Goal: Information Seeking & Learning: Find specific fact

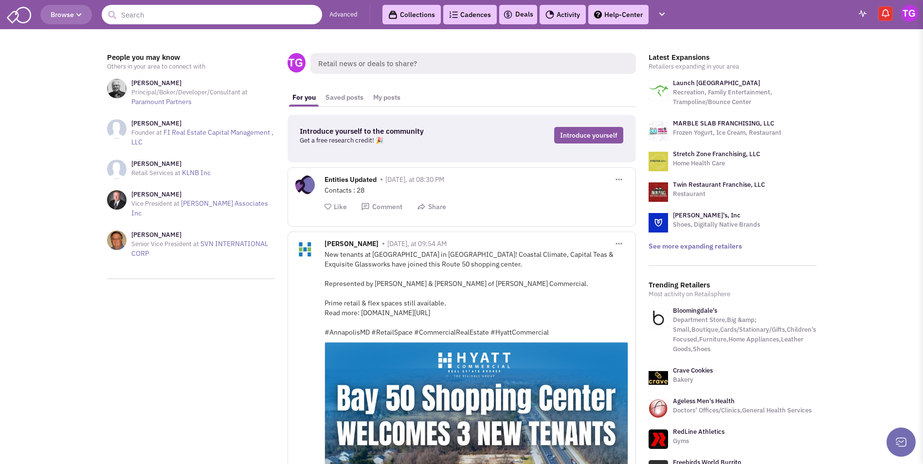
click at [142, 16] on input "text" at bounding box center [212, 14] width 220 height 19
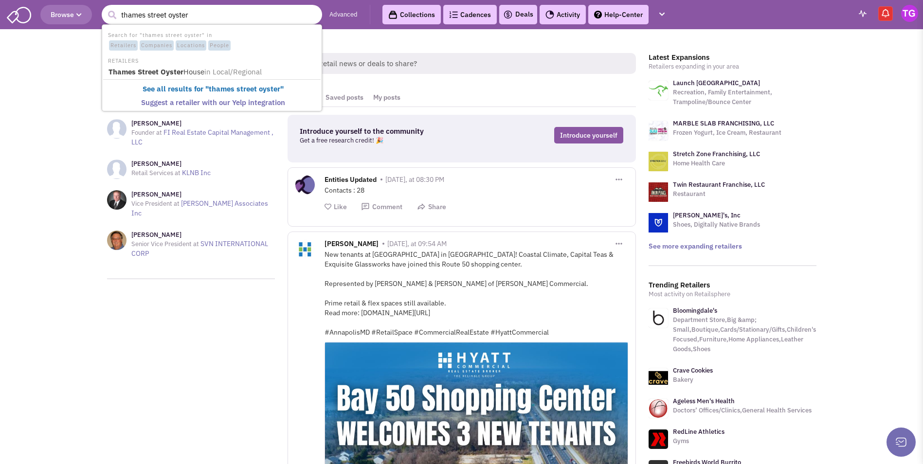
type input "thames street oyster"
click at [105, 8] on button "submit" at bounding box center [112, 15] width 15 height 15
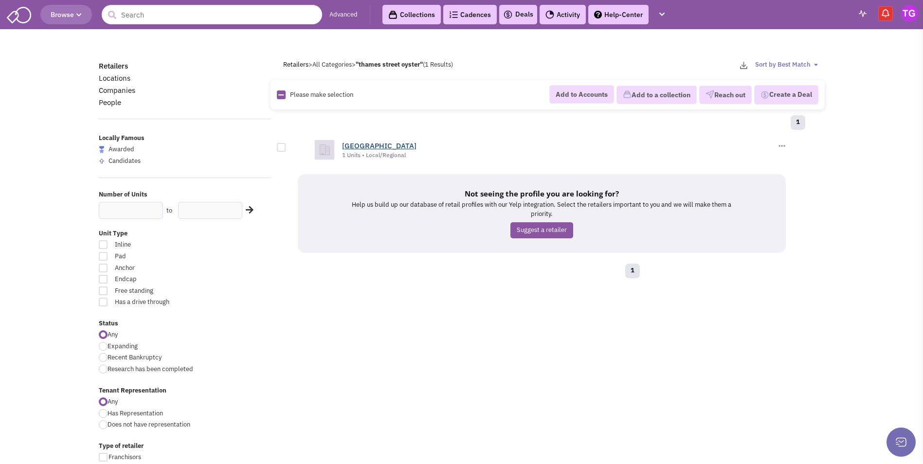
click at [351, 146] on link "[GEOGRAPHIC_DATA]" at bounding box center [379, 145] width 74 height 9
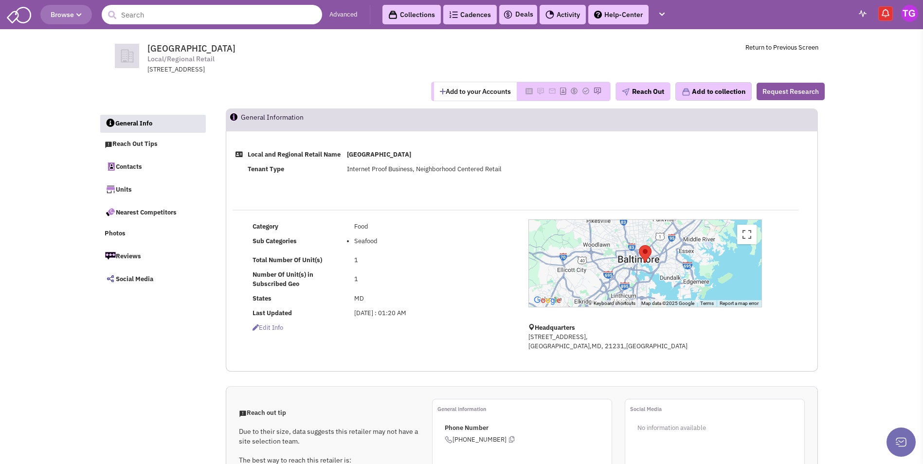
click at [221, 17] on input "text" at bounding box center [212, 14] width 220 height 19
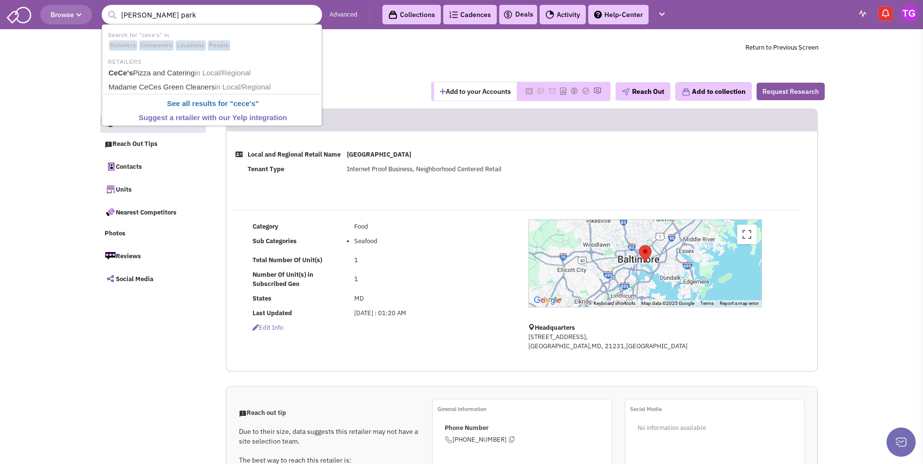
type input "cece's roland park"
click at [105, 8] on button "submit" at bounding box center [112, 15] width 15 height 15
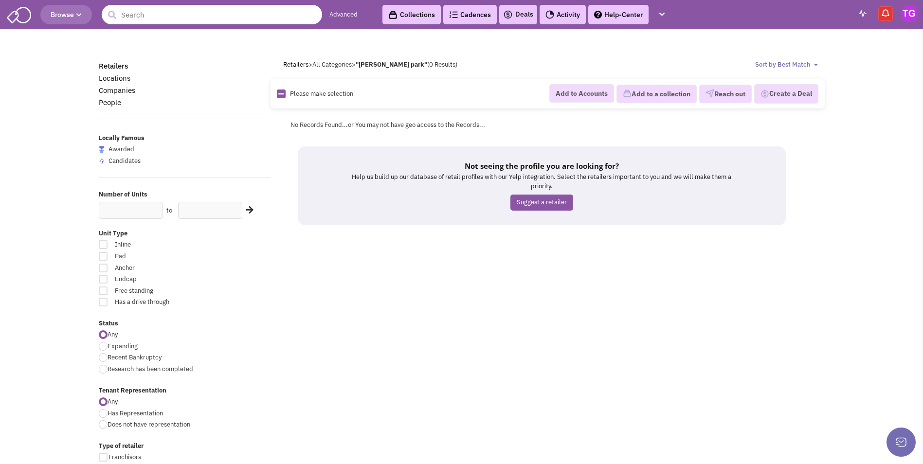
click at [181, 14] on input "text" at bounding box center [212, 14] width 220 height 19
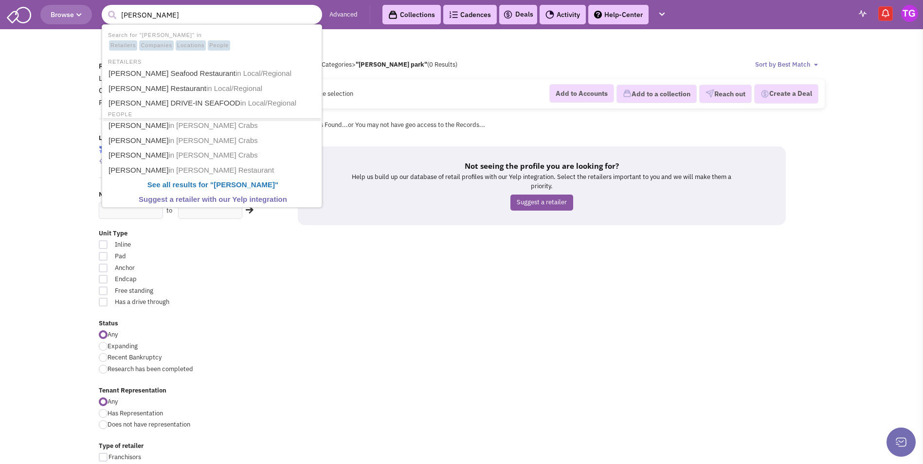
type input "Conrad's Seafood Restaurant"
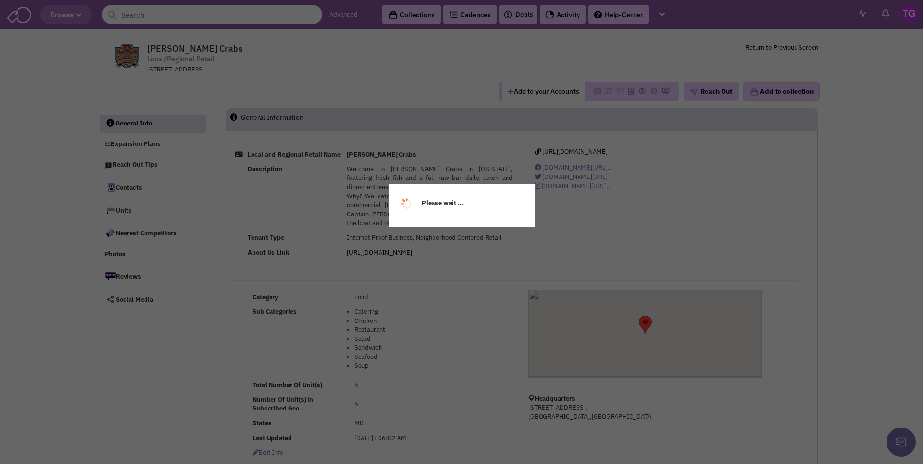
select select
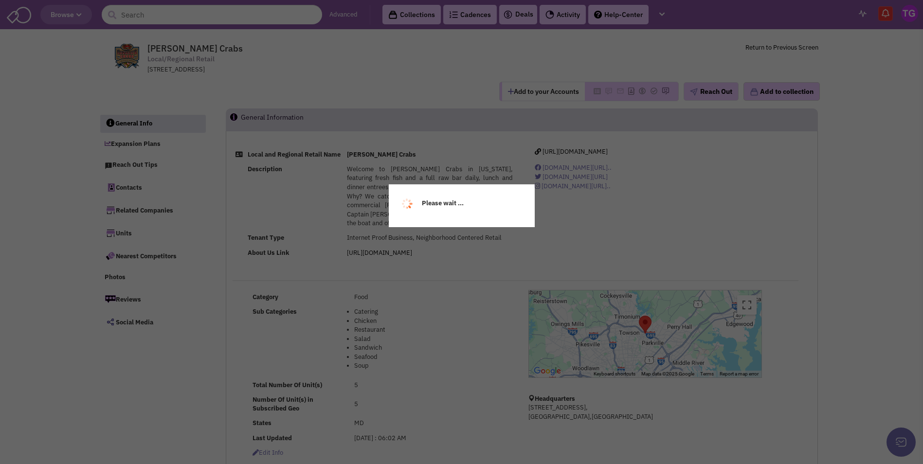
select select
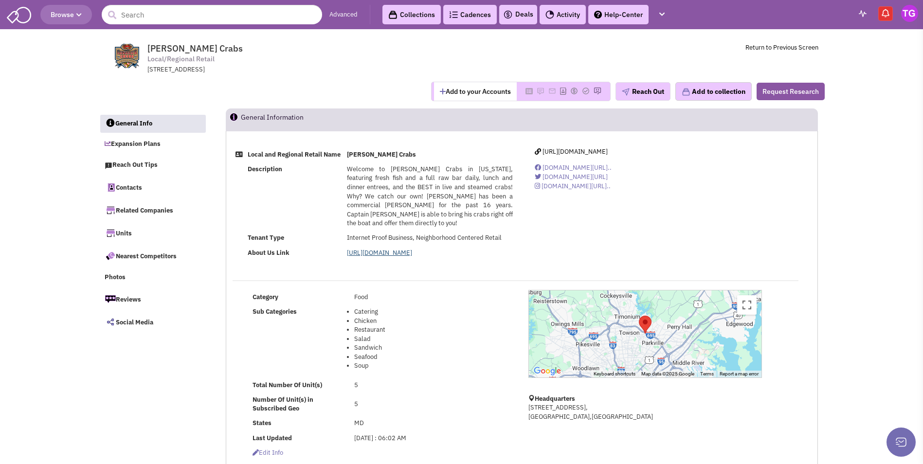
click at [400, 254] on link "https://conradscrabs.com/about/" at bounding box center [379, 253] width 65 height 8
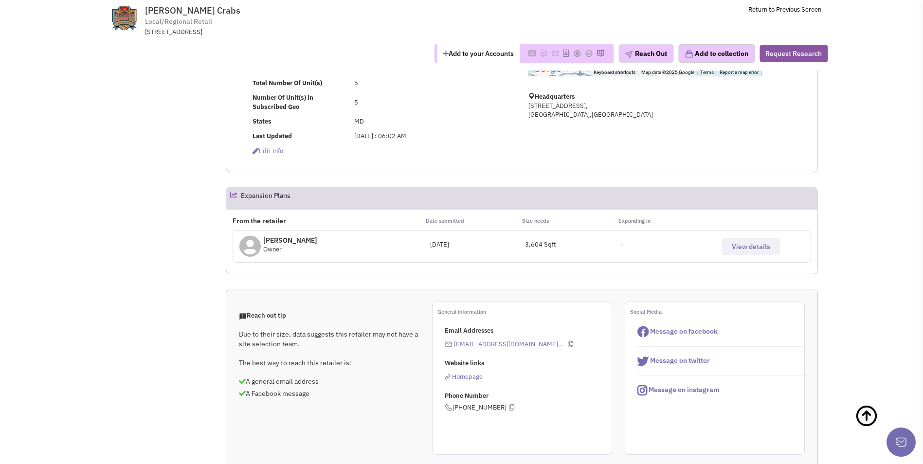
scroll to position [243, 0]
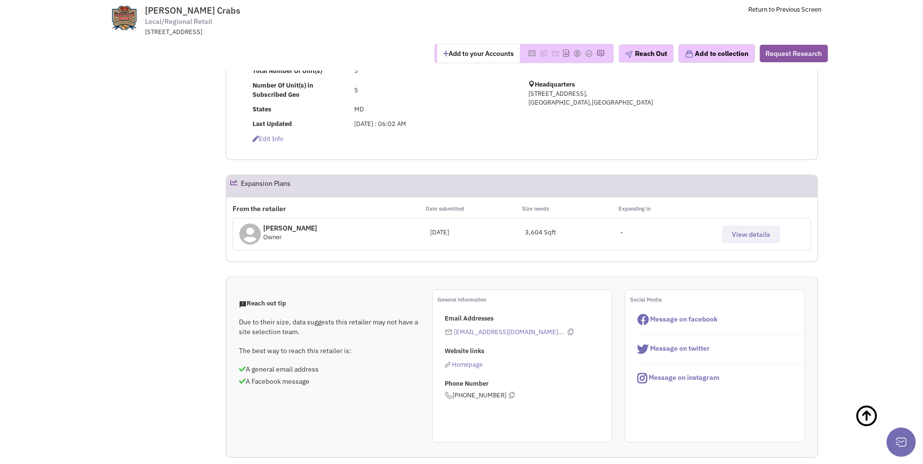
drag, startPoint x: 514, startPoint y: 330, endPoint x: 535, endPoint y: 382, distance: 56.6
click at [535, 382] on p "Phone Number" at bounding box center [528, 384] width 167 height 9
click at [568, 331] on icon at bounding box center [570, 332] width 5 height 6
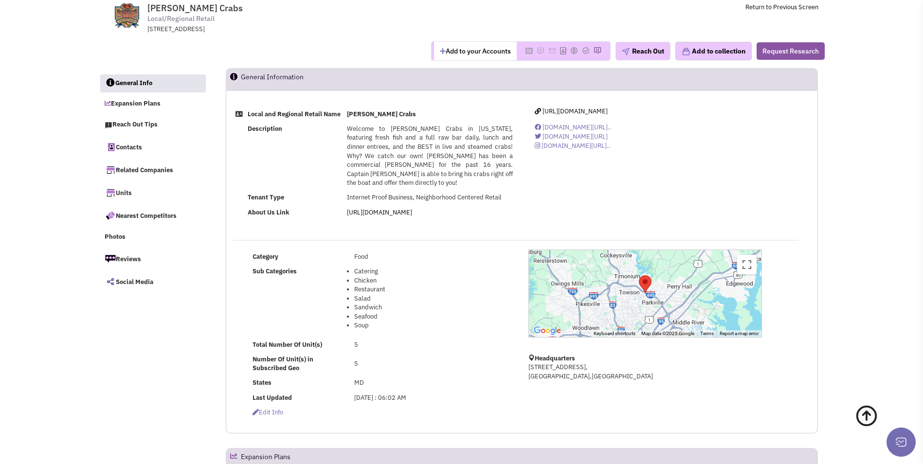
scroll to position [0, 0]
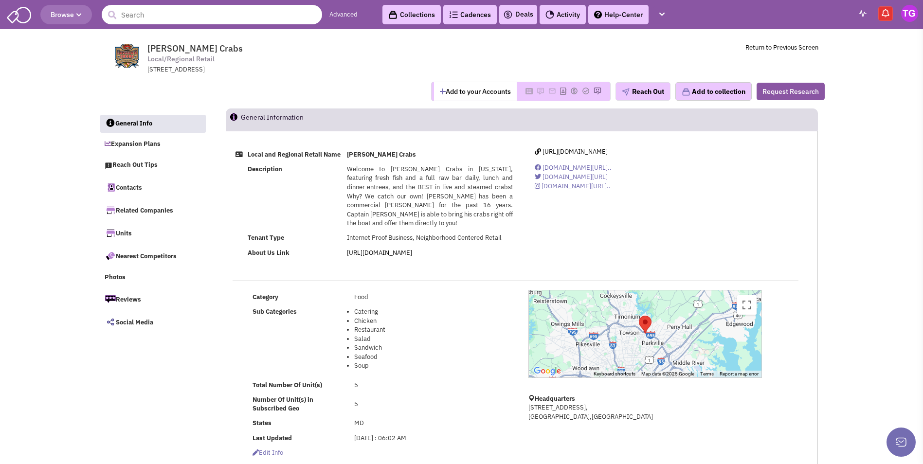
click at [299, 18] on input "text" at bounding box center [212, 14] width 220 height 19
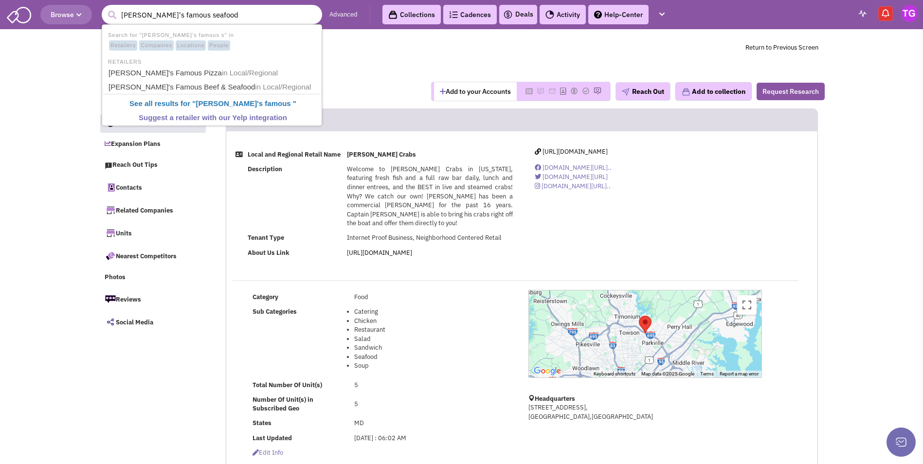
type input "jimmy's famous seafood"
click at [105, 8] on button "submit" at bounding box center [112, 15] width 15 height 15
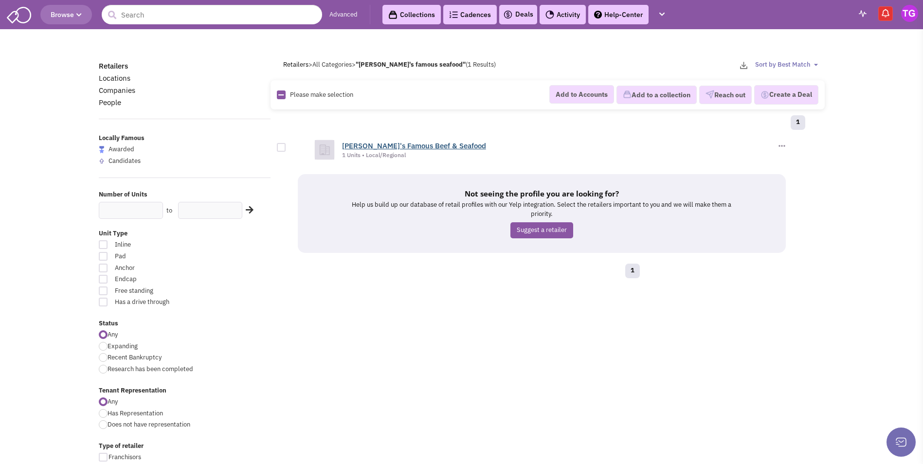
click at [392, 143] on link "[PERSON_NAME]'s Famous Beef & Seafood" at bounding box center [414, 145] width 144 height 9
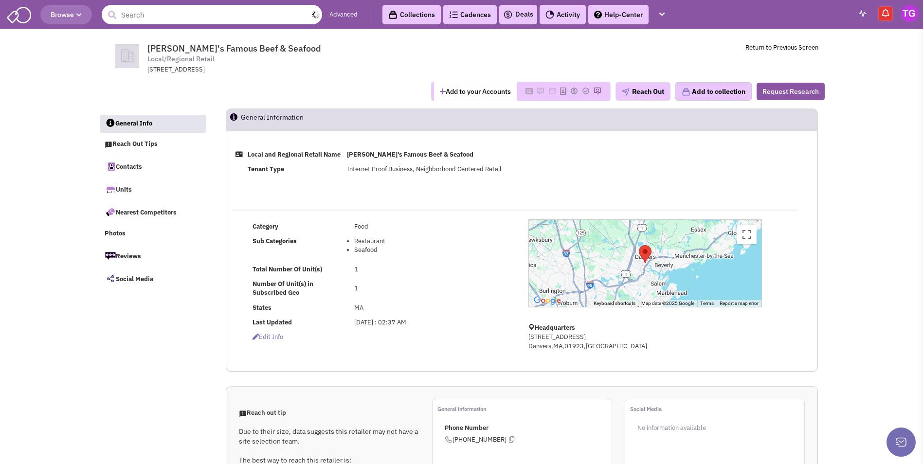
click at [186, 11] on input "text" at bounding box center [212, 14] width 220 height 19
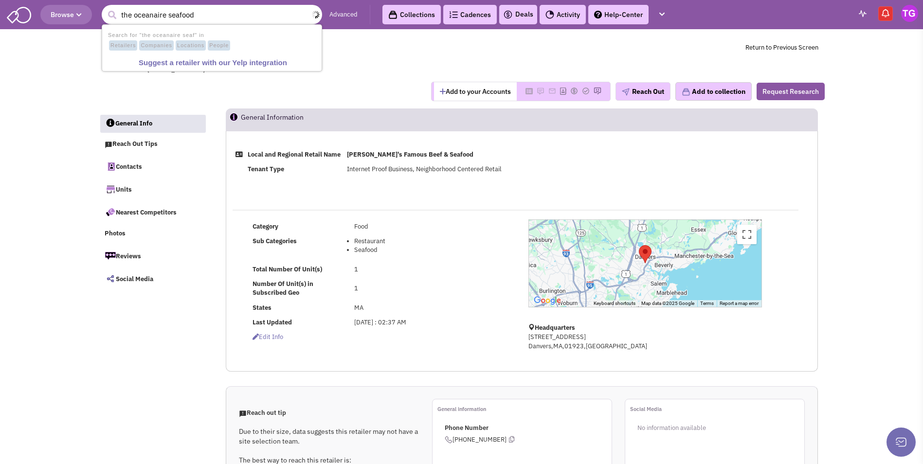
type input "the oceanaire seafood"
click at [105, 8] on button "submit" at bounding box center [112, 15] width 15 height 15
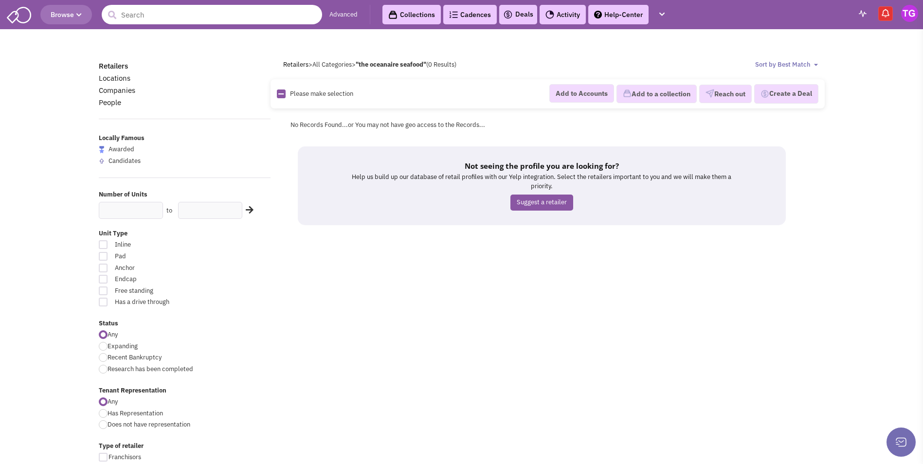
click at [172, 17] on input "text" at bounding box center [212, 14] width 220 height 19
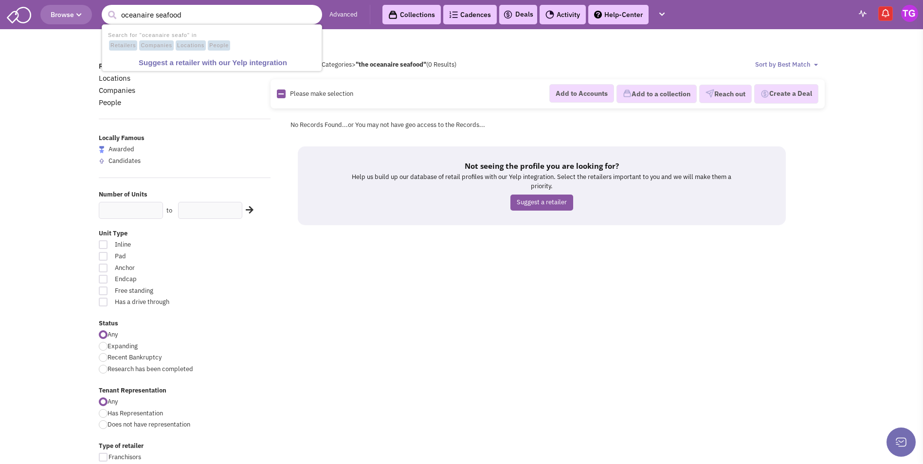
type input "oceanaire seafood"
click at [105, 8] on button "submit" at bounding box center [112, 15] width 15 height 15
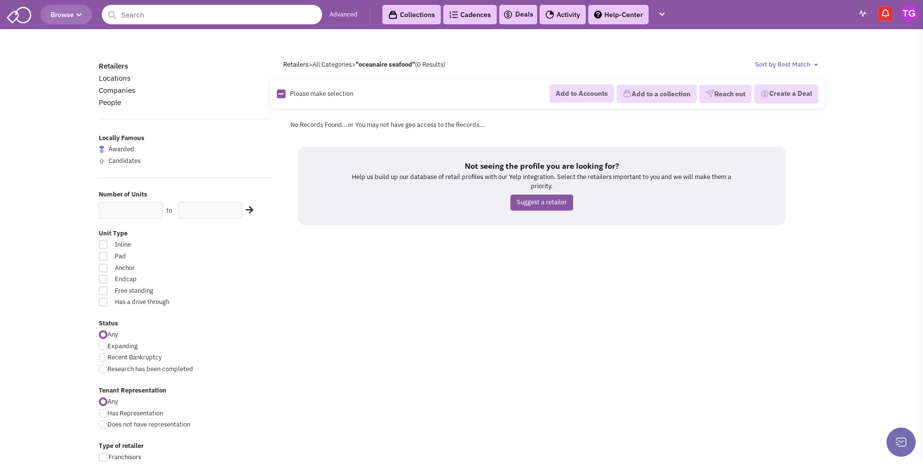
click at [256, 16] on input "text" at bounding box center [212, 14] width 220 height 19
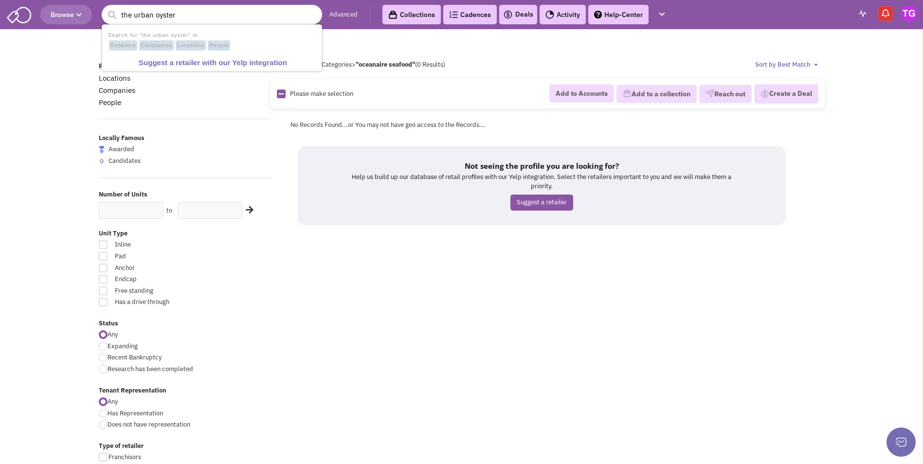
type input "the urban oyster"
click at [105, 8] on button "submit" at bounding box center [112, 15] width 15 height 15
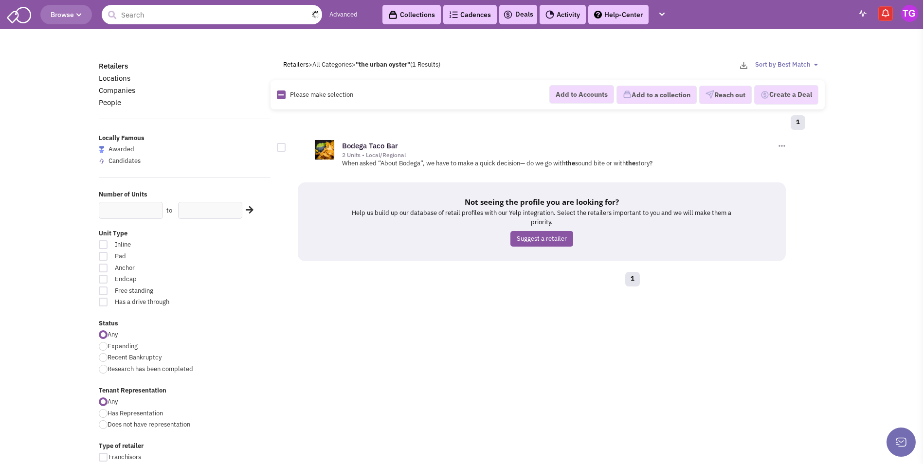
click at [127, 13] on input "text" at bounding box center [212, 14] width 220 height 19
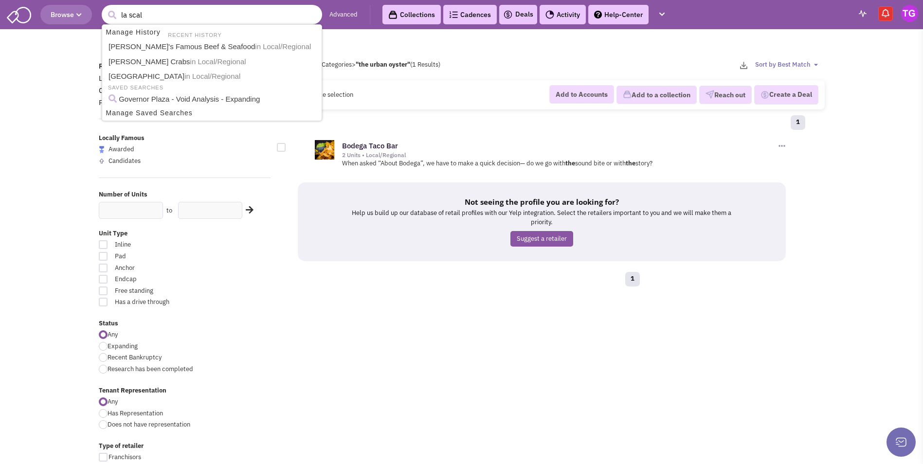
type input "la scala"
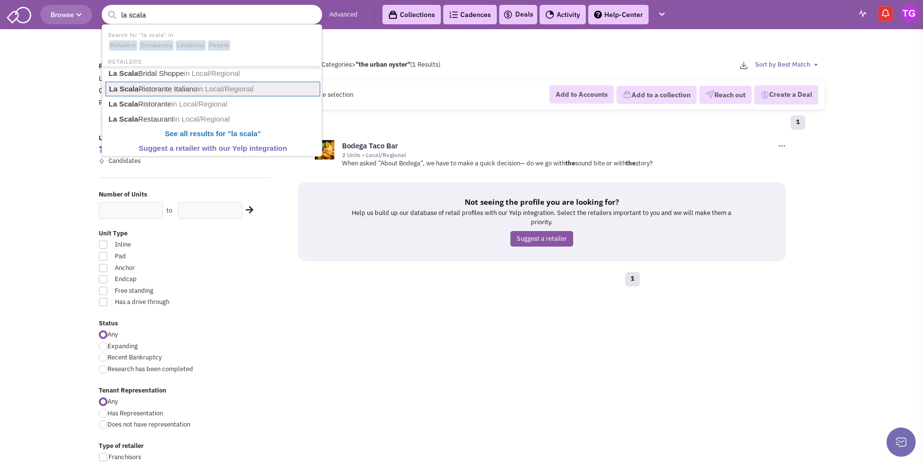
click at [152, 83] on link "La Scala Ristorante Italiano in Local/Regional" at bounding box center [213, 89] width 215 height 15
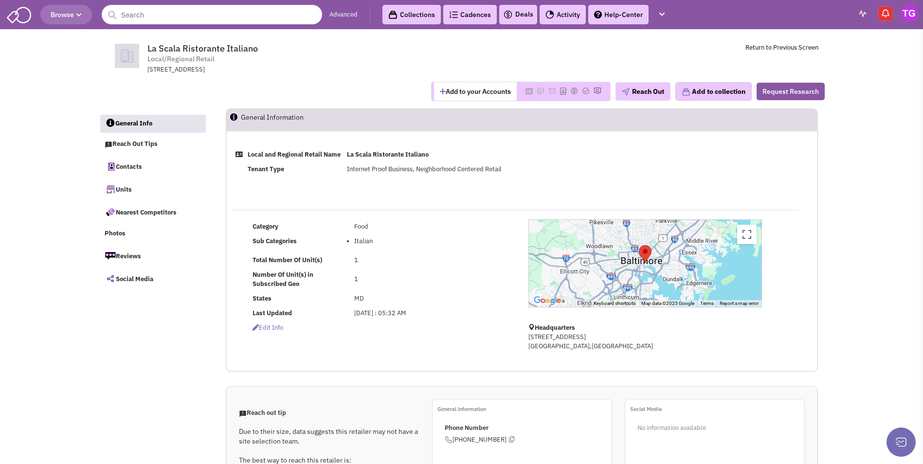
click at [172, 20] on input "text" at bounding box center [212, 14] width 220 height 19
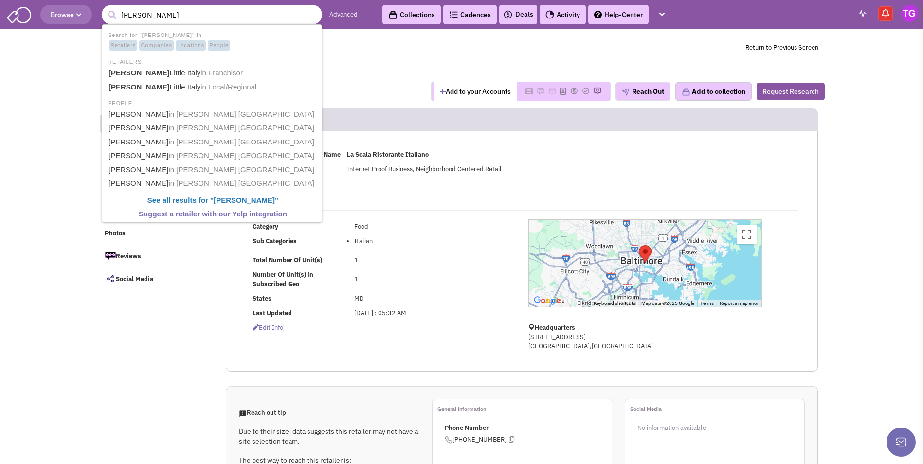
type input "maggiano's"
click at [105, 8] on button "submit" at bounding box center [112, 15] width 15 height 15
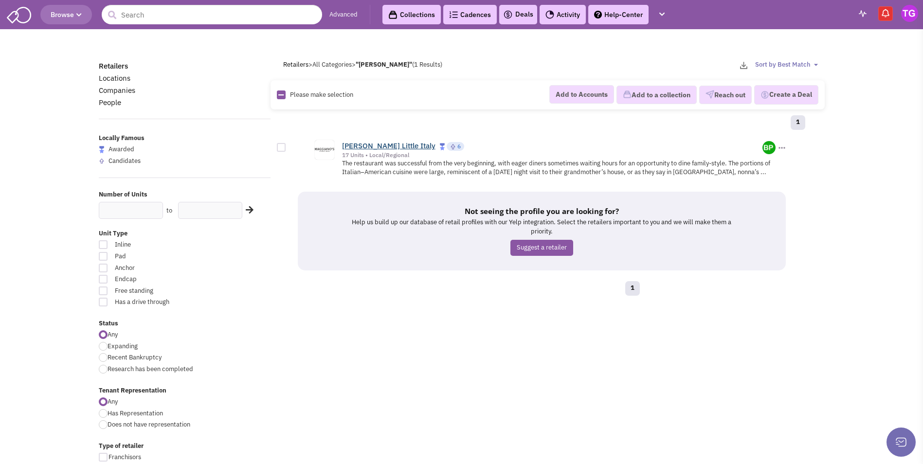
click at [381, 147] on link "[PERSON_NAME] Little Italy" at bounding box center [388, 145] width 93 height 9
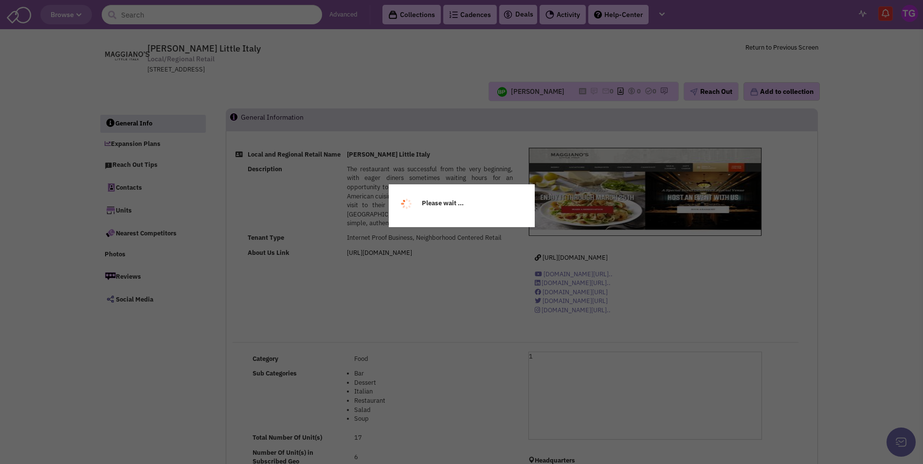
select select
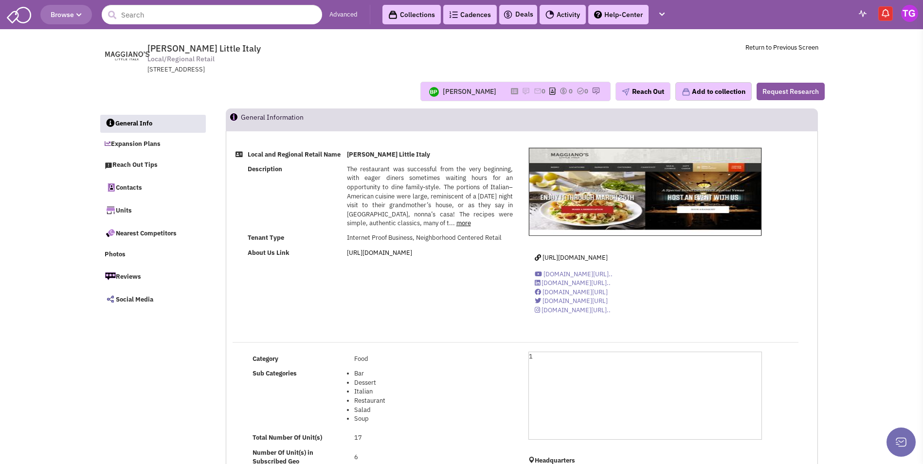
select select
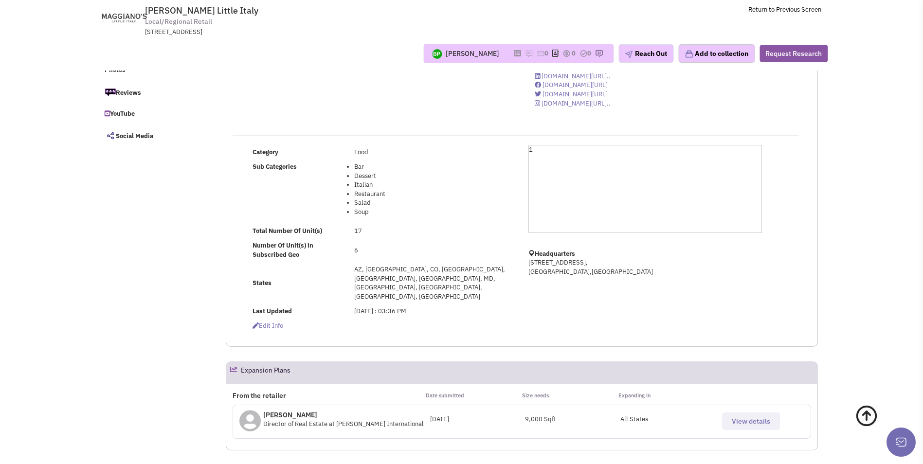
scroll to position [146, 0]
